Goal: Ask a question

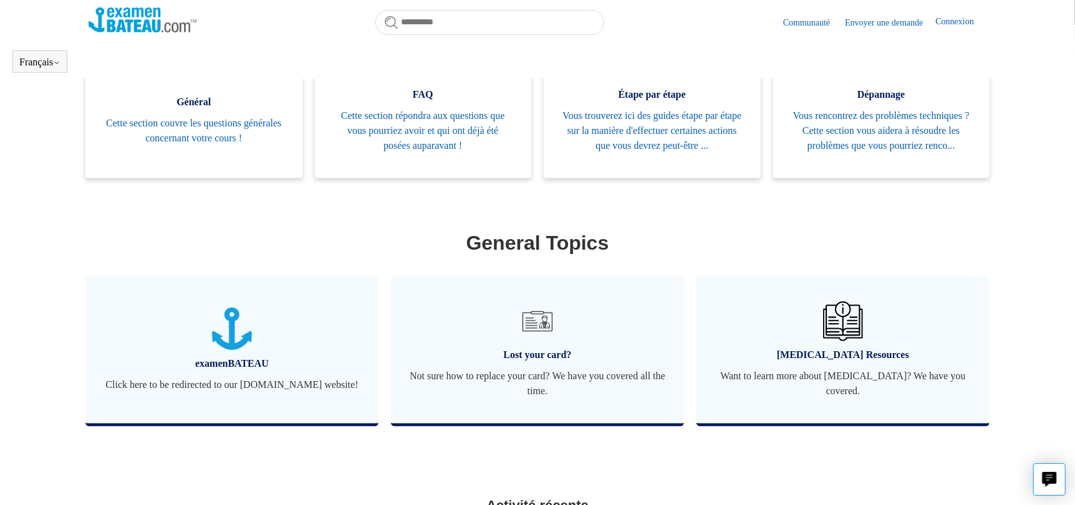
scroll to position [276, 0]
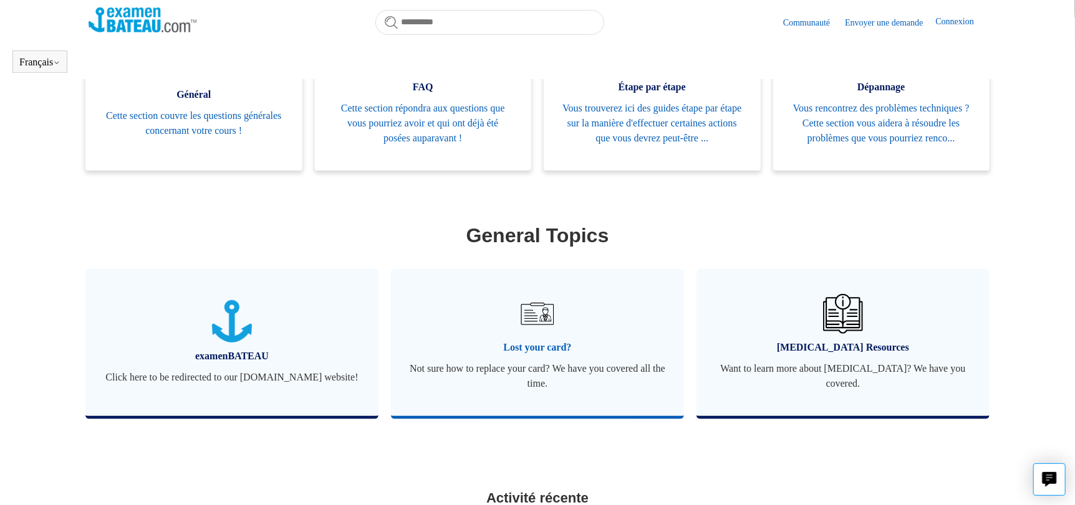
click at [538, 333] on img at bounding box center [537, 314] width 44 height 44
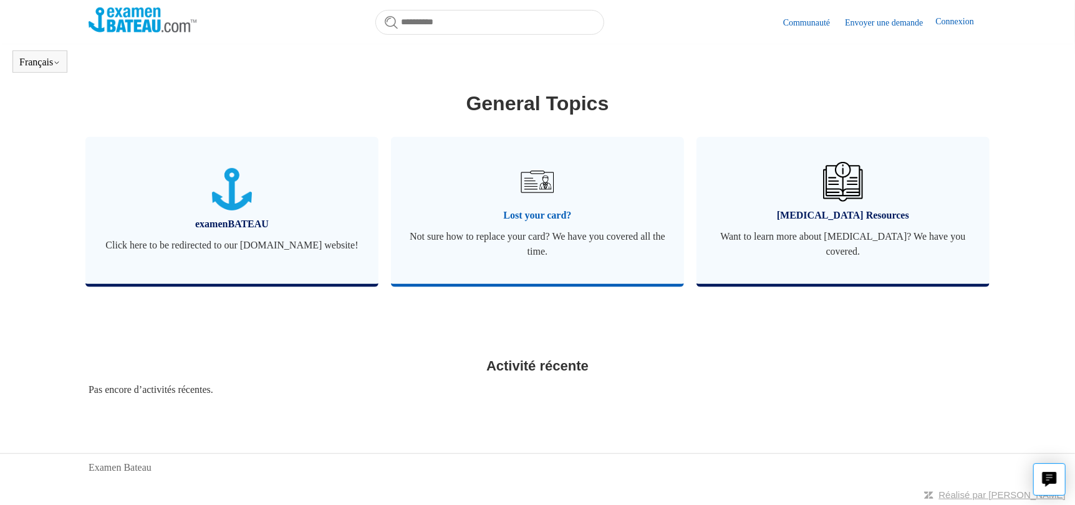
scroll to position [426, 0]
click at [537, 227] on link "Lost your card? Not sure how to replace your card? We have you covered all the …" at bounding box center [537, 210] width 293 height 147
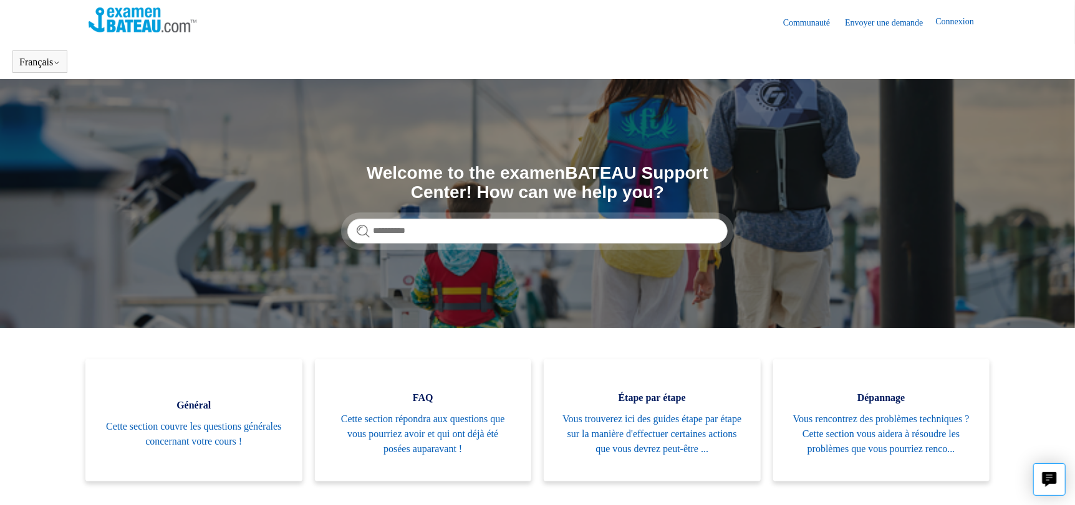
click at [901, 26] on link "Envoyer une demande" at bounding box center [890, 22] width 90 height 13
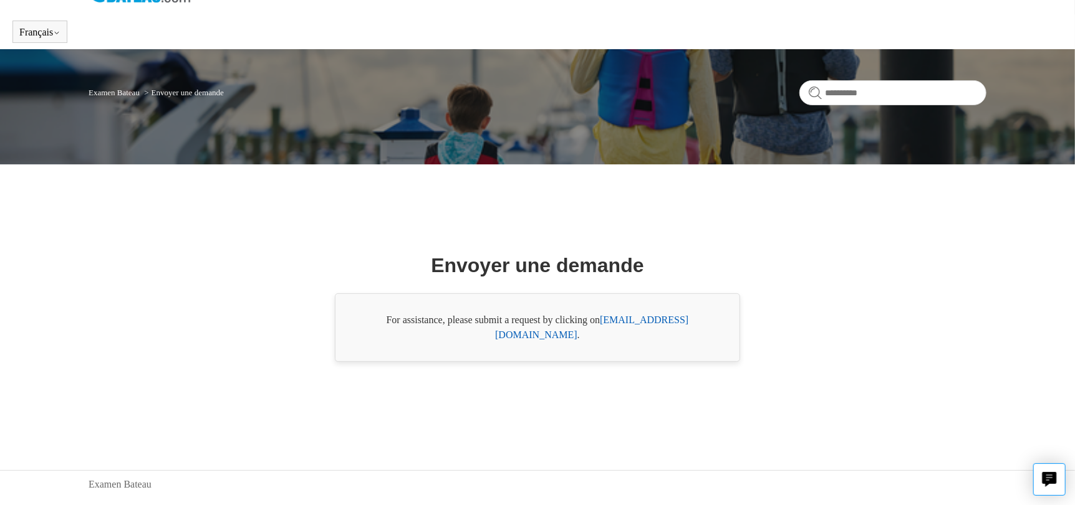
scroll to position [46, 0]
